Goal: Task Accomplishment & Management: Use online tool/utility

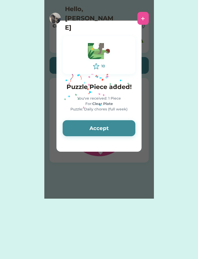
click at [92, 126] on button "Accept" at bounding box center [99, 128] width 73 height 16
click at [88, 130] on button "Accept" at bounding box center [99, 128] width 73 height 16
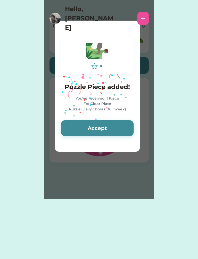
click at [91, 130] on button "Accept" at bounding box center [97, 128] width 73 height 16
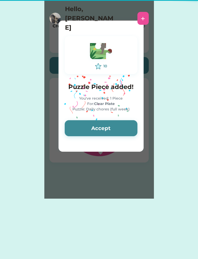
click at [91, 129] on button "Accept" at bounding box center [101, 128] width 73 height 16
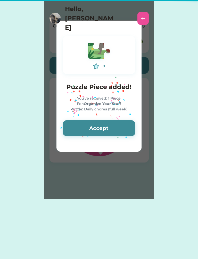
click at [92, 130] on button "Accept" at bounding box center [99, 128] width 73 height 16
click at [94, 131] on button "Accept" at bounding box center [99, 128] width 73 height 16
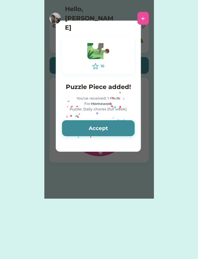
click at [92, 132] on button "Accept" at bounding box center [98, 128] width 73 height 16
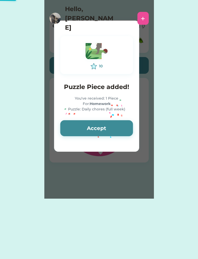
click at [93, 135] on button "Accept" at bounding box center [96, 128] width 73 height 16
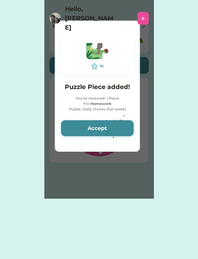
click at [93, 131] on button "Accept" at bounding box center [97, 128] width 73 height 16
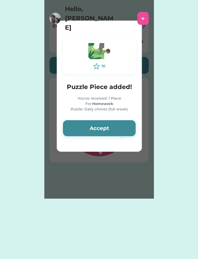
click at [95, 129] on button "Accept" at bounding box center [99, 128] width 73 height 16
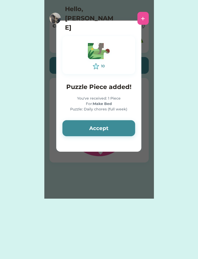
click at [95, 133] on button "Accept" at bounding box center [98, 128] width 73 height 16
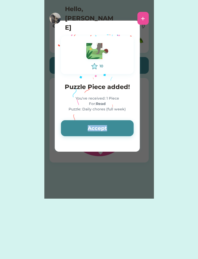
click at [90, 136] on button "Accept" at bounding box center [97, 128] width 73 height 16
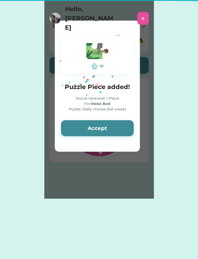
click at [88, 133] on button "Accept" at bounding box center [97, 128] width 73 height 16
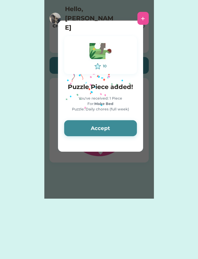
click at [83, 129] on button "Accept" at bounding box center [100, 128] width 73 height 16
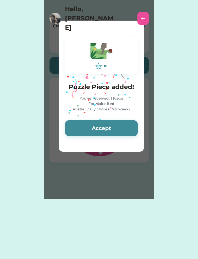
click at [81, 129] on button "Accept" at bounding box center [101, 128] width 73 height 16
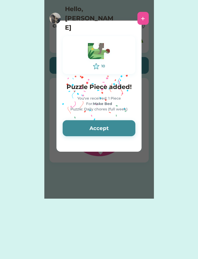
click at [80, 126] on button "Accept" at bounding box center [99, 128] width 73 height 16
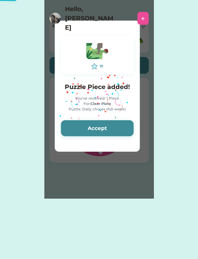
click at [81, 125] on button "Accept" at bounding box center [97, 128] width 73 height 16
click at [82, 128] on button "Accept" at bounding box center [97, 128] width 73 height 16
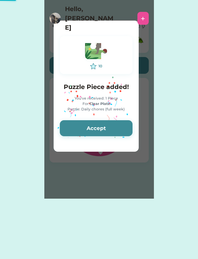
click at [81, 127] on button "Accept" at bounding box center [96, 128] width 73 height 16
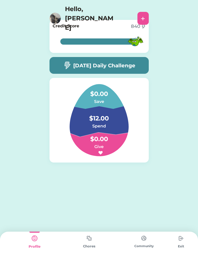
click at [81, 128] on h6 "Spend" at bounding box center [99, 126] width 52 height 6
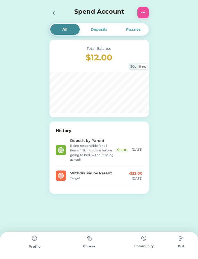
click at [51, 12] on icon at bounding box center [53, 13] width 6 height 6
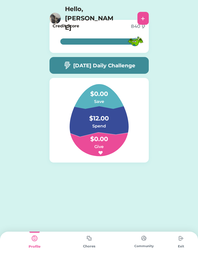
click at [91, 240] on img at bounding box center [89, 238] width 10 height 10
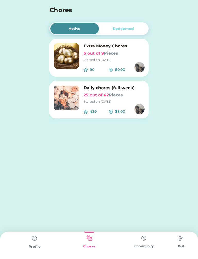
click at [66, 94] on img at bounding box center [67, 98] width 26 height 26
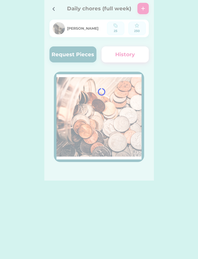
click at [2, 89] on div "Active Redeemed Extra Money Chores 5 out of 9 Pieces Started on [DATE] 90 $0.00…" at bounding box center [99, 90] width 198 height 180
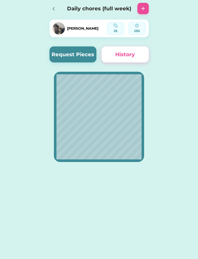
click at [92, 52] on button "Request Pieces" at bounding box center [72, 54] width 47 height 16
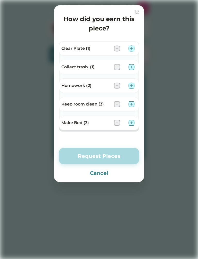
click at [136, 47] on div "Clear Plate (1)" at bounding box center [99, 48] width 80 height 14
click at [133, 50] on img at bounding box center [131, 48] width 6 height 6
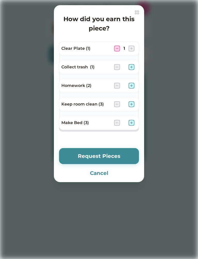
click at [132, 50] on img at bounding box center [131, 48] width 6 height 6
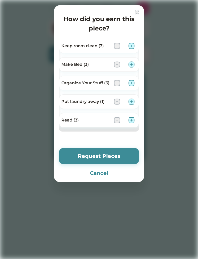
scroll to position [58, 0]
click at [133, 119] on img at bounding box center [131, 120] width 6 height 6
click at [133, 80] on img at bounding box center [131, 83] width 6 height 6
click at [133, 62] on img at bounding box center [131, 64] width 6 height 6
click at [119, 66] on img at bounding box center [117, 64] width 6 height 6
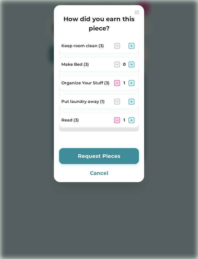
click at [132, 48] on img at bounding box center [131, 46] width 6 height 6
click at [126, 153] on button "Request Pieces" at bounding box center [99, 156] width 80 height 16
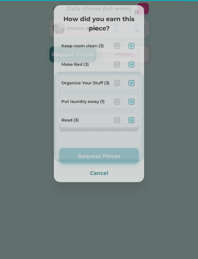
click at [116, 154] on button "Request Pieces" at bounding box center [99, 156] width 80 height 16
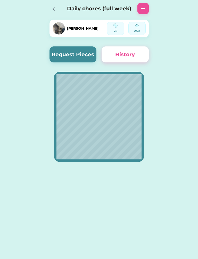
click at [55, 3] on div at bounding box center [54, 8] width 11 height 11
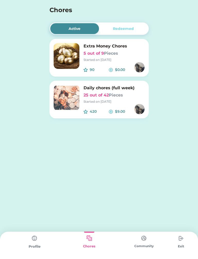
click at [54, 6] on h4 "Chores" at bounding box center [91, 9] width 85 height 9
click at [38, 240] on img at bounding box center [34, 238] width 10 height 10
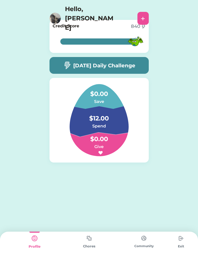
click at [104, 65] on h5 "[DATE] Daily Challenge" at bounding box center [104, 66] width 62 height 8
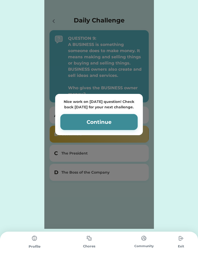
click at [110, 124] on button "Continue" at bounding box center [98, 122] width 77 height 16
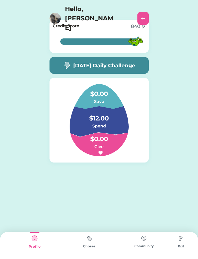
click at [174, 238] on div "Exit" at bounding box center [181, 244] width 20 height 27
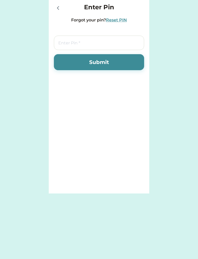
click at [54, 12] on div at bounding box center [59, 8] width 10 height 10
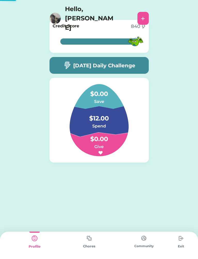
click at [50, 4] on div "Hello, [PERSON_NAME] +" at bounding box center [99, 17] width 198 height 34
click at [148, 237] on img at bounding box center [144, 238] width 10 height 10
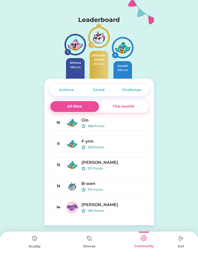
scroll to position [158, 0]
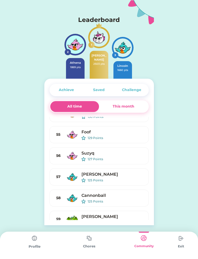
click at [132, 108] on div "This month" at bounding box center [124, 106] width 22 height 5
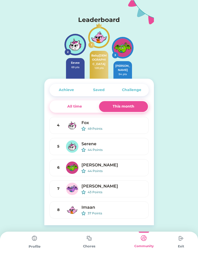
scroll to position [0, 0]
click at [63, 86] on div "Achieve" at bounding box center [66, 89] width 32 height 11
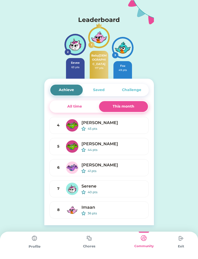
click at [96, 83] on div "Achieve Saved Challenge All time This month 4 [PERSON_NAME] 45 pts 5 [PERSON_NA…" at bounding box center [98, 152] width 109 height 146
click at [96, 86] on div "Saved" at bounding box center [99, 89] width 32 height 11
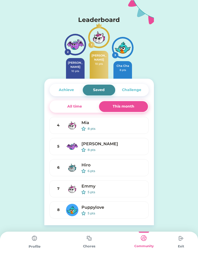
click at [138, 89] on div "Challenge" at bounding box center [131, 89] width 19 height 5
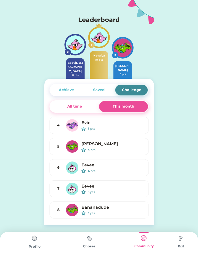
click at [91, 89] on div "Saved" at bounding box center [99, 89] width 32 height 11
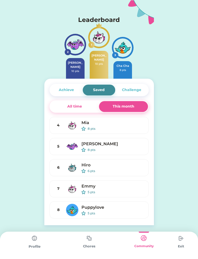
click at [67, 84] on div "Achieve" at bounding box center [66, 89] width 32 height 11
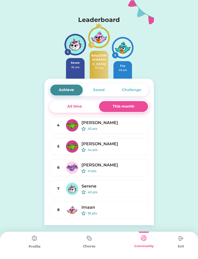
click at [73, 101] on div "All time" at bounding box center [74, 106] width 49 height 11
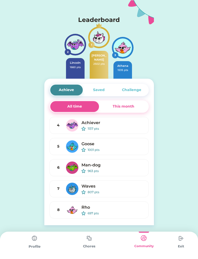
click at [121, 111] on div "This month" at bounding box center [123, 106] width 49 height 11
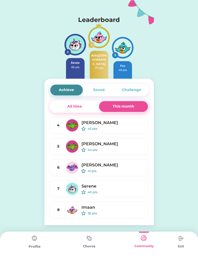
click at [39, 238] on img at bounding box center [34, 238] width 10 height 10
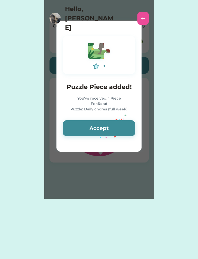
click at [96, 129] on button "Accept" at bounding box center [99, 128] width 73 height 16
click at [98, 128] on button "Accept" at bounding box center [99, 128] width 73 height 16
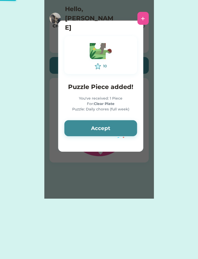
click at [99, 127] on button "Accept" at bounding box center [100, 128] width 73 height 16
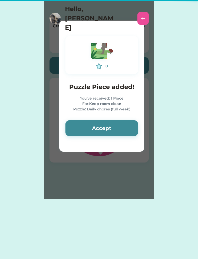
click at [99, 127] on button "Accept" at bounding box center [101, 128] width 73 height 16
click at [100, 126] on button "Accept" at bounding box center [101, 128] width 73 height 16
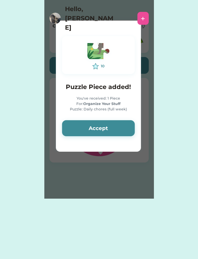
click at [100, 127] on button "Accept" at bounding box center [98, 128] width 73 height 16
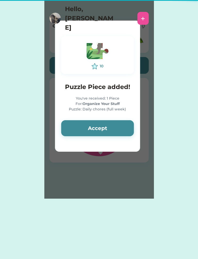
click at [102, 131] on button "Accept" at bounding box center [97, 128] width 73 height 16
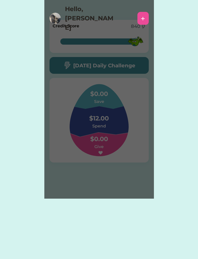
click at [102, 131] on div "Please wait 10 Puzzle Piece added! You've received: 1 Piece For: Organize Your …" at bounding box center [98, 99] width 109 height 198
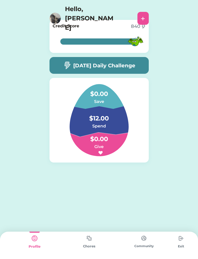
click at [103, 133] on h4 "$0.00" at bounding box center [99, 136] width 52 height 14
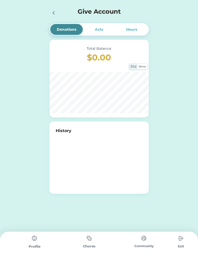
click at [50, 12] on icon at bounding box center [53, 13] width 6 height 6
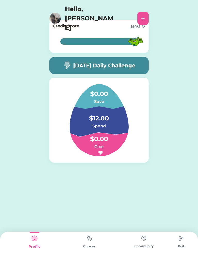
click at [142, 237] on img at bounding box center [144, 238] width 10 height 10
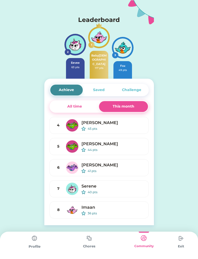
click at [90, 242] on img at bounding box center [89, 238] width 10 height 10
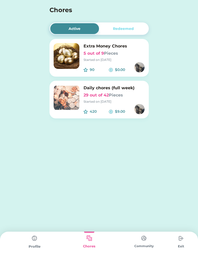
click at [119, 58] on div "Started on [DATE]" at bounding box center [113, 59] width 61 height 5
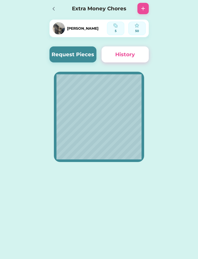
click at [50, 7] on icon at bounding box center [53, 9] width 6 height 6
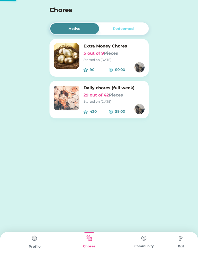
click at [70, 53] on img at bounding box center [67, 56] width 26 height 26
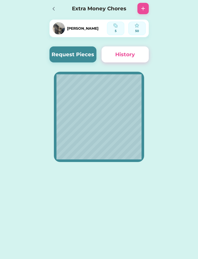
click at [90, 51] on button "Request Pieces" at bounding box center [72, 54] width 47 height 16
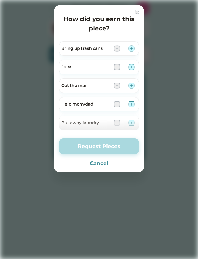
click at [136, 11] on img at bounding box center [137, 12] width 4 height 4
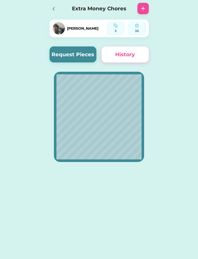
click at [55, 4] on div at bounding box center [54, 8] width 11 height 11
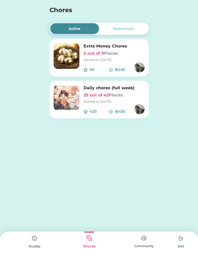
click at [38, 249] on div "Profile" at bounding box center [34, 244] width 55 height 27
